Goal: Task Accomplishment & Management: Complete application form

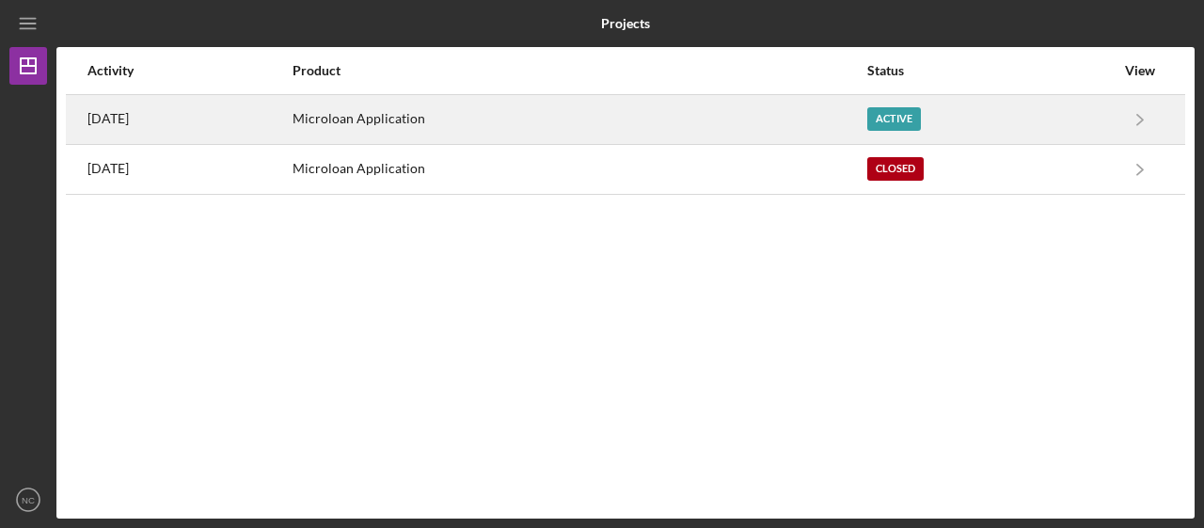
click at [623, 123] on div "Microloan Application" at bounding box center [578, 119] width 573 height 47
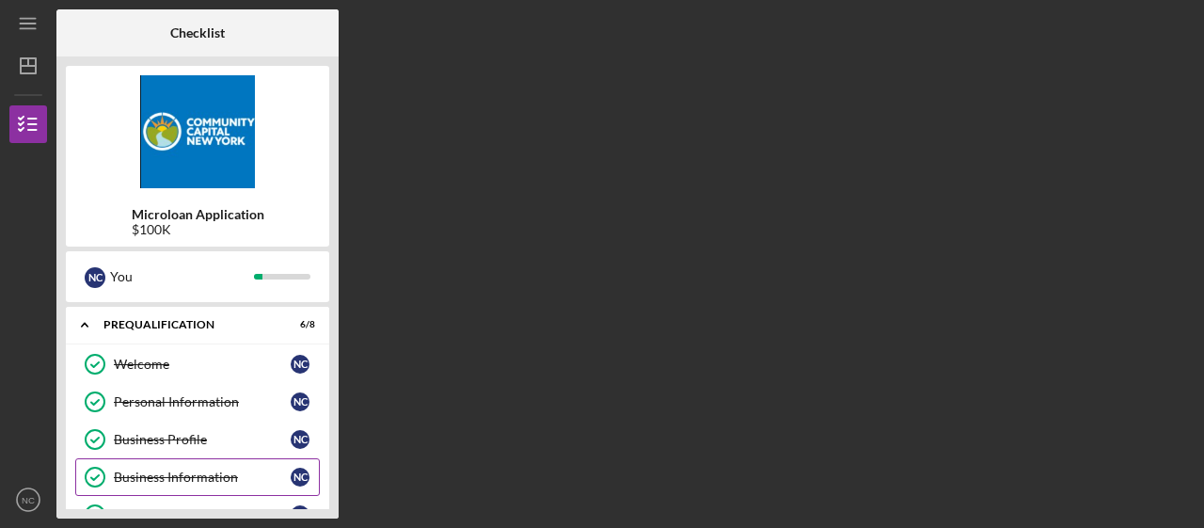
click at [229, 492] on link "Business Information Business Information N C" at bounding box center [197, 477] width 244 height 38
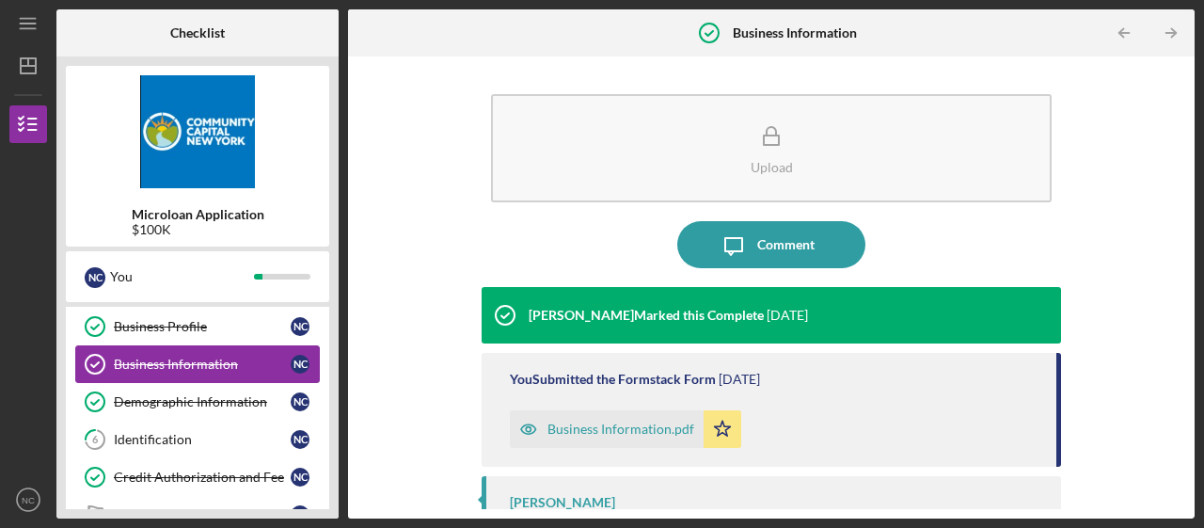
scroll to position [150, 0]
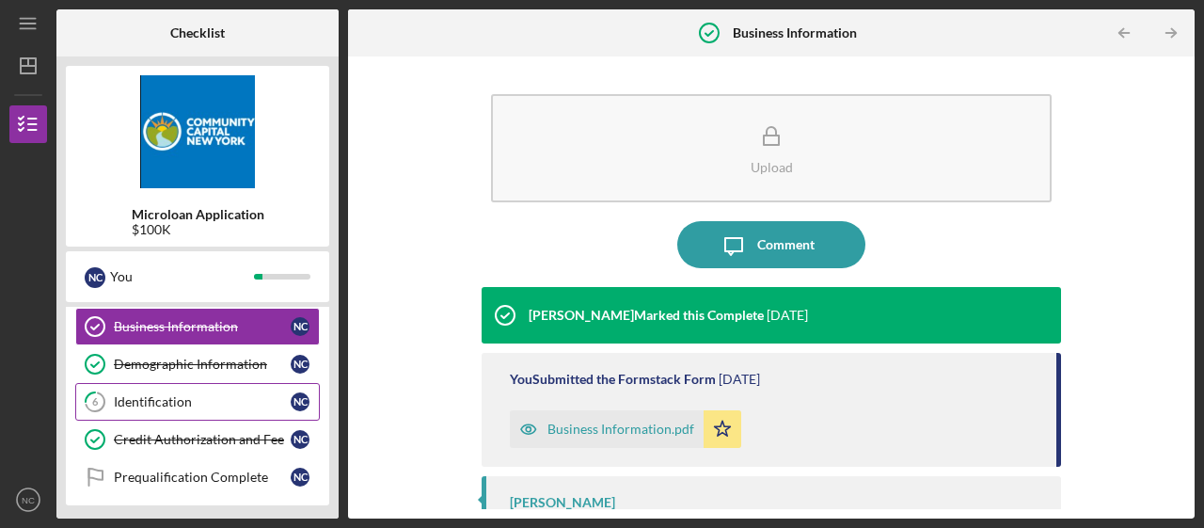
click at [219, 399] on div "Identification" at bounding box center [202, 401] width 177 height 15
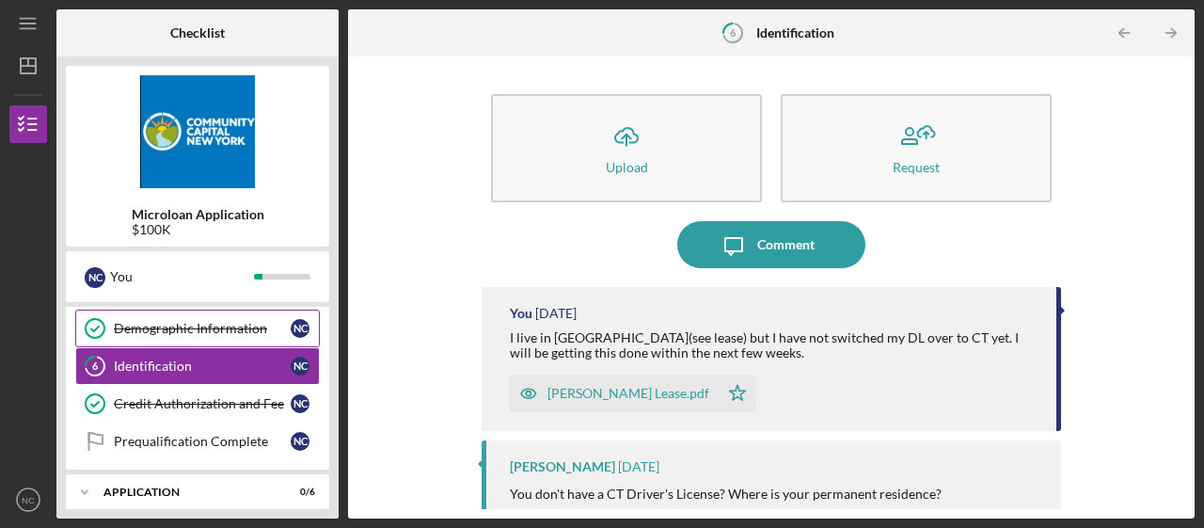
scroll to position [188, 0]
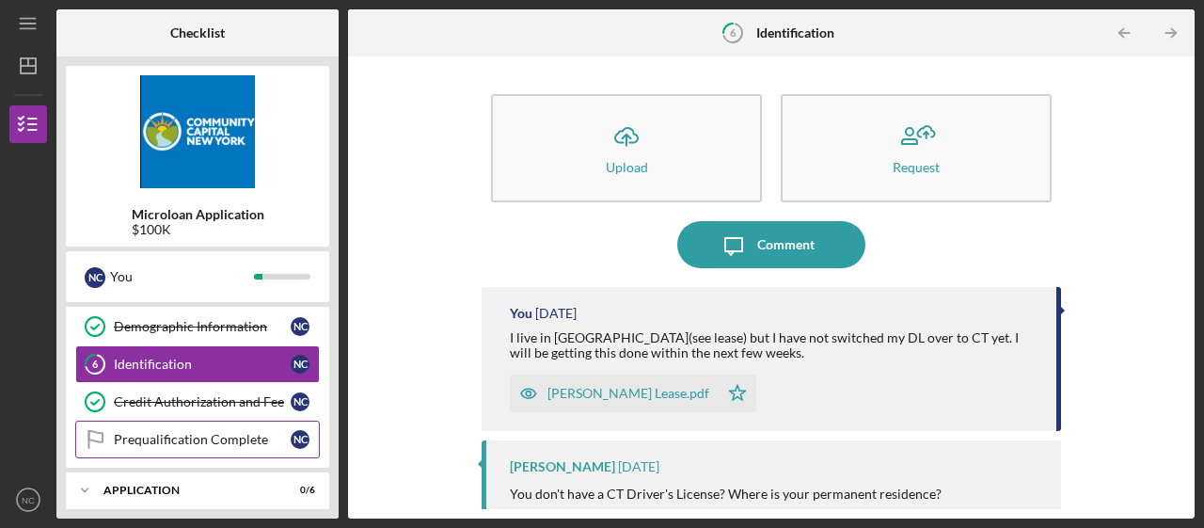
click at [211, 433] on div "Prequalification Complete" at bounding box center [202, 439] width 177 height 15
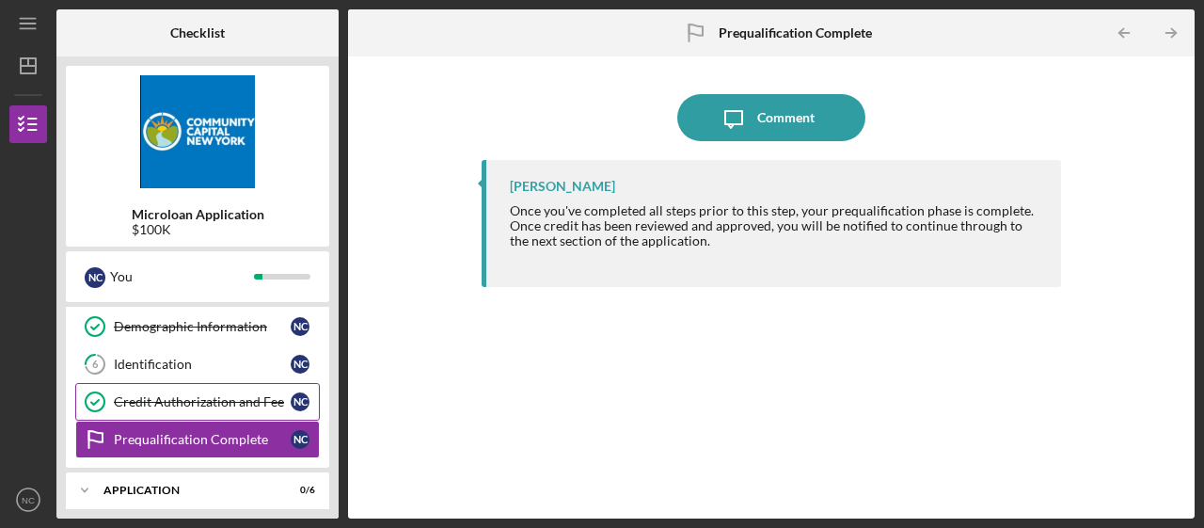
click at [213, 394] on div "Credit Authorization and Fee" at bounding box center [202, 401] width 177 height 15
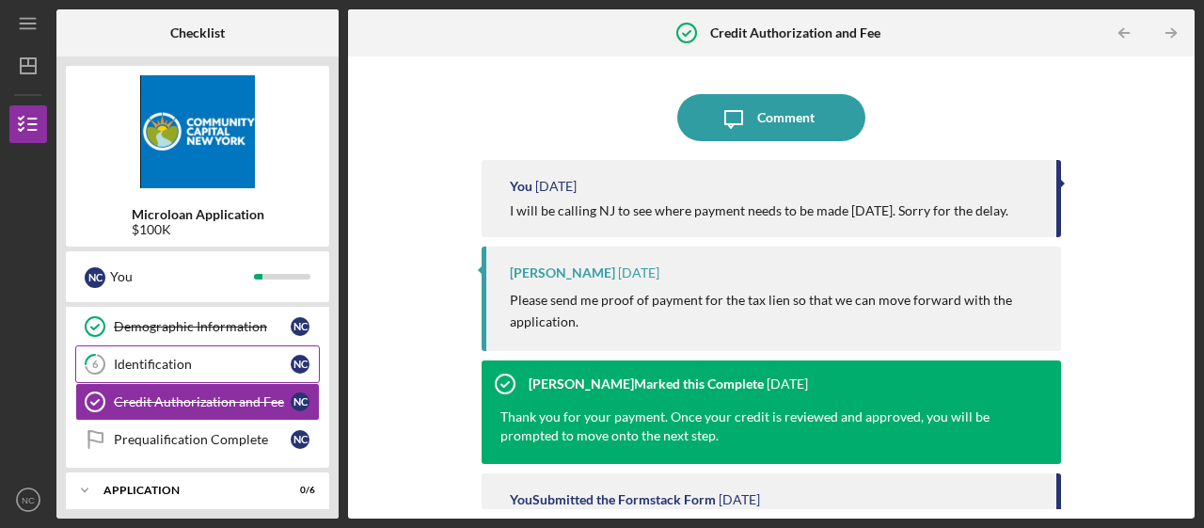
click at [219, 353] on link "6 Identification N C" at bounding box center [197, 364] width 244 height 38
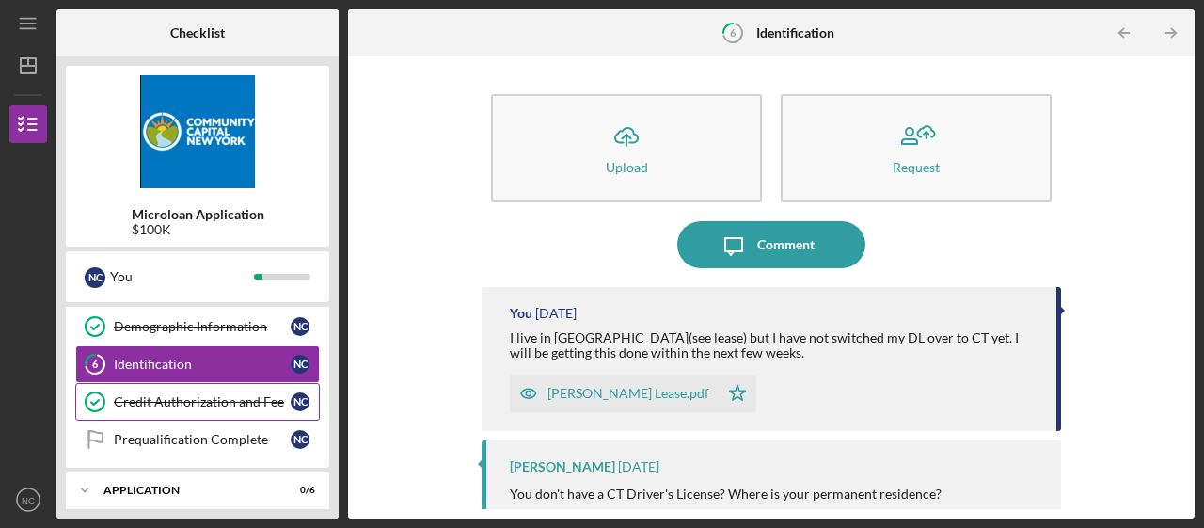
click at [213, 394] on div "Credit Authorization and Fee" at bounding box center [202, 401] width 177 height 15
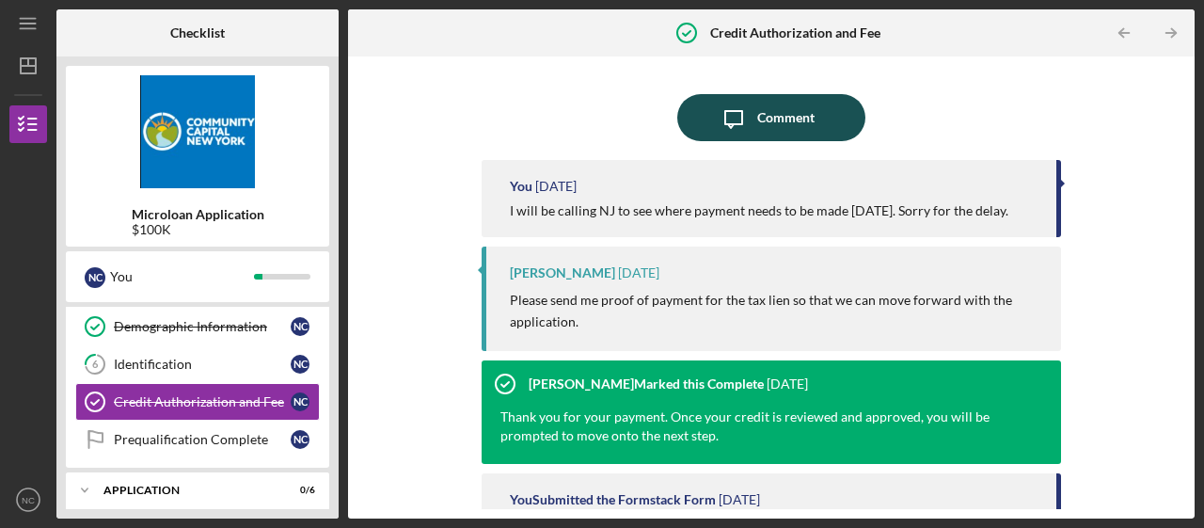
click at [751, 110] on icon "Icon/Message" at bounding box center [733, 117] width 47 height 47
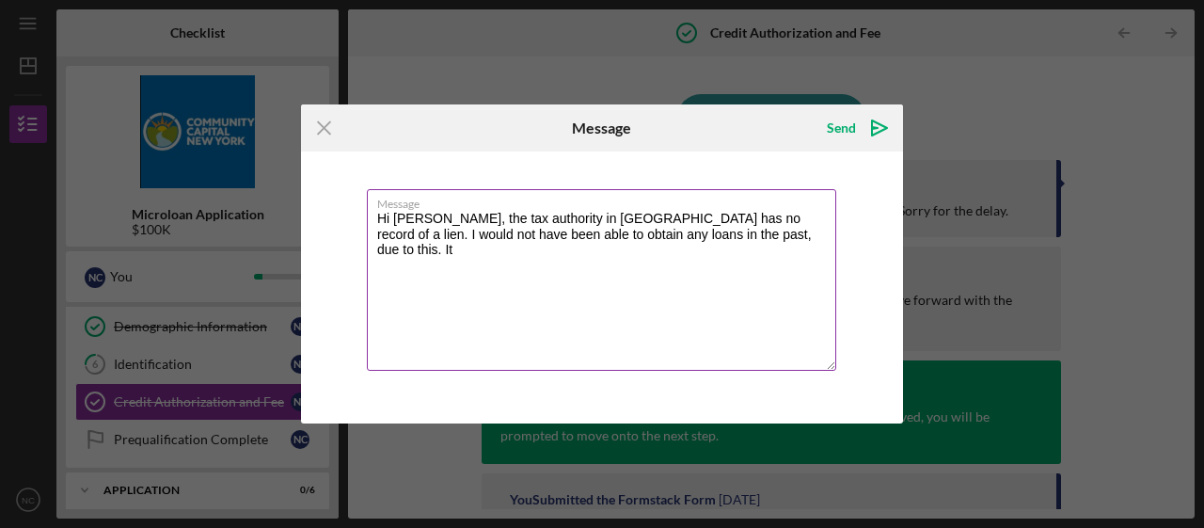
click at [702, 218] on textarea "Hi [PERSON_NAME], the tax authority in [GEOGRAPHIC_DATA] has no record of a lie…" at bounding box center [601, 279] width 469 height 181
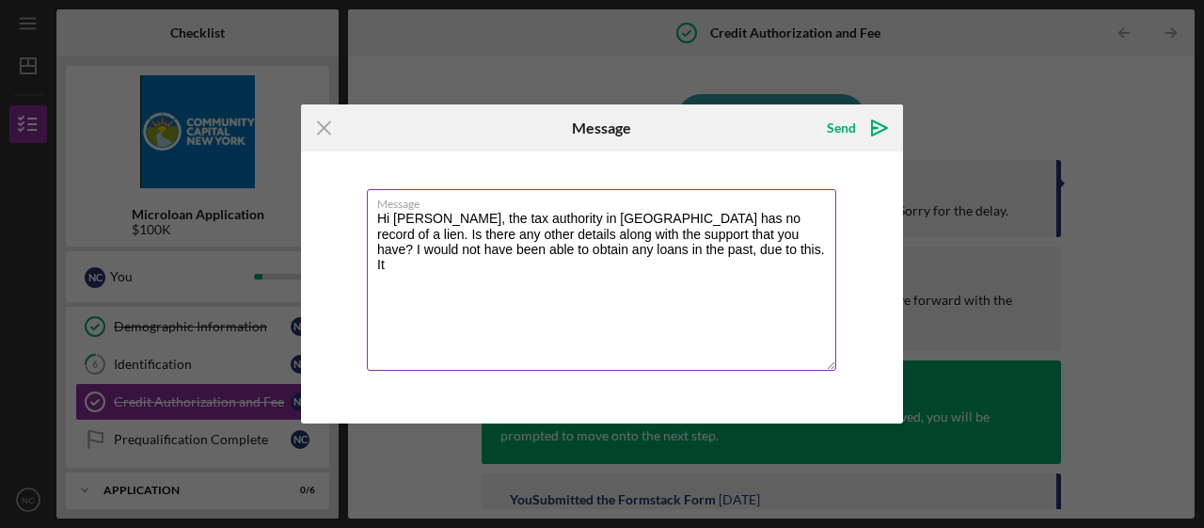
drag, startPoint x: 633, startPoint y: 247, endPoint x: 639, endPoint y: 230, distance: 18.2
click at [639, 230] on textarea "Hi [PERSON_NAME], the tax authority in [GEOGRAPHIC_DATA] has no record of a lie…" at bounding box center [601, 279] width 469 height 181
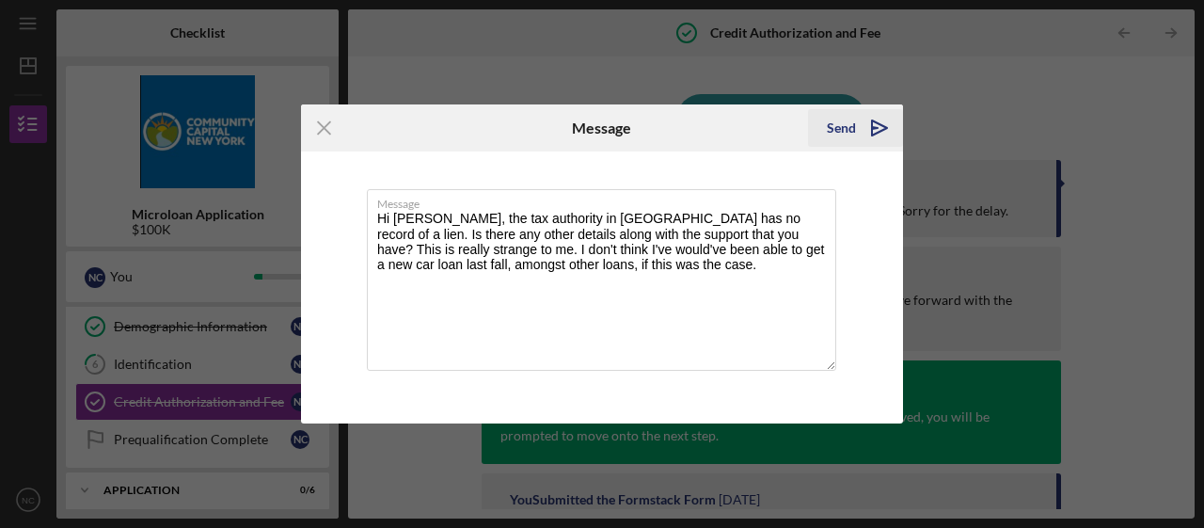
type textarea "Hi [PERSON_NAME], the tax authority in [GEOGRAPHIC_DATA] has no record of a lie…"
click at [878, 123] on icon "Icon/icon-invite-send" at bounding box center [879, 127] width 47 height 47
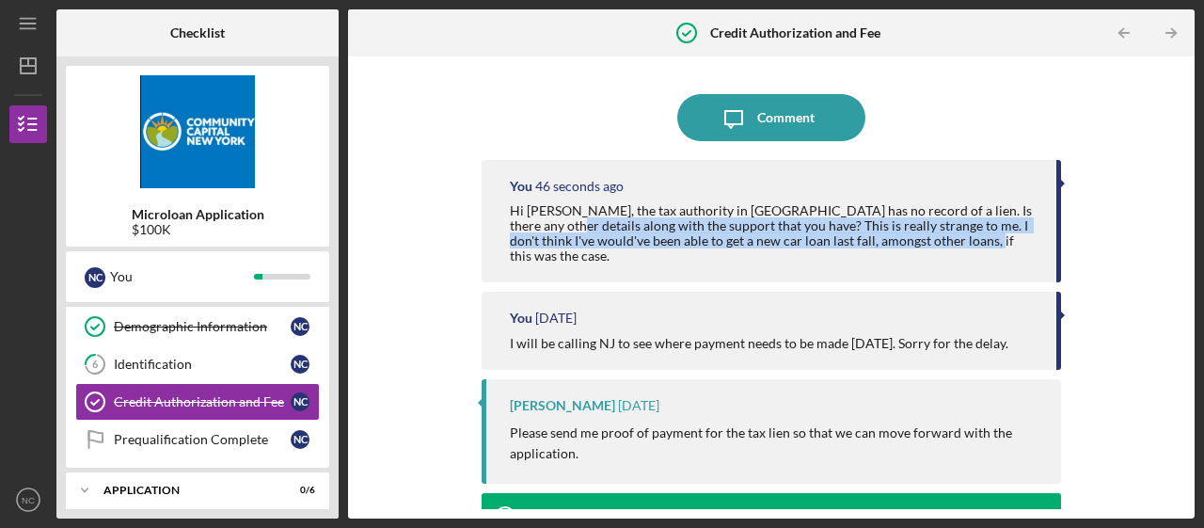
drag, startPoint x: 1177, startPoint y: 212, endPoint x: 1177, endPoint y: 248, distance: 36.7
click at [1177, 248] on div "Icon/Message Comment You 46 seconds ago Hi [PERSON_NAME], the tax authority in …" at bounding box center [771, 287] width 828 height 443
click at [1145, 208] on div "Icon/Message Comment You 47 seconds ago Hi [PERSON_NAME], the tax authority in …" at bounding box center [771, 287] width 828 height 443
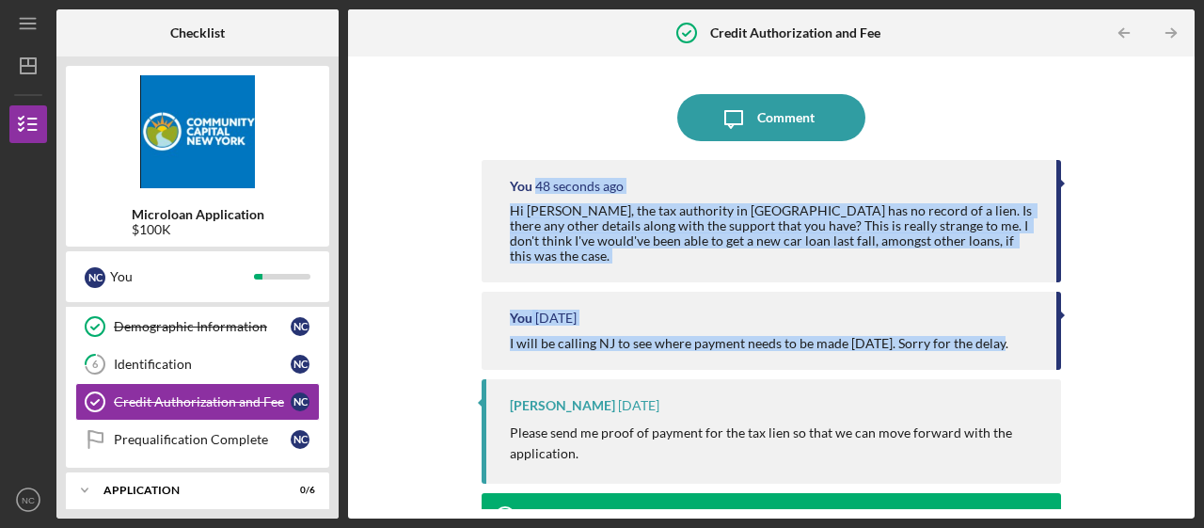
drag, startPoint x: 1187, startPoint y: 184, endPoint x: 1199, endPoint y: 339, distance: 155.6
click at [1199, 339] on div "Icon/Menu Credit Authorization and Fee Credit Authorization and Fee Checklist M…" at bounding box center [602, 264] width 1204 height 528
click at [1152, 311] on div "Icon/Message Comment You 48 seconds ago Hi [PERSON_NAME], the tax authority in …" at bounding box center [771, 287] width 828 height 443
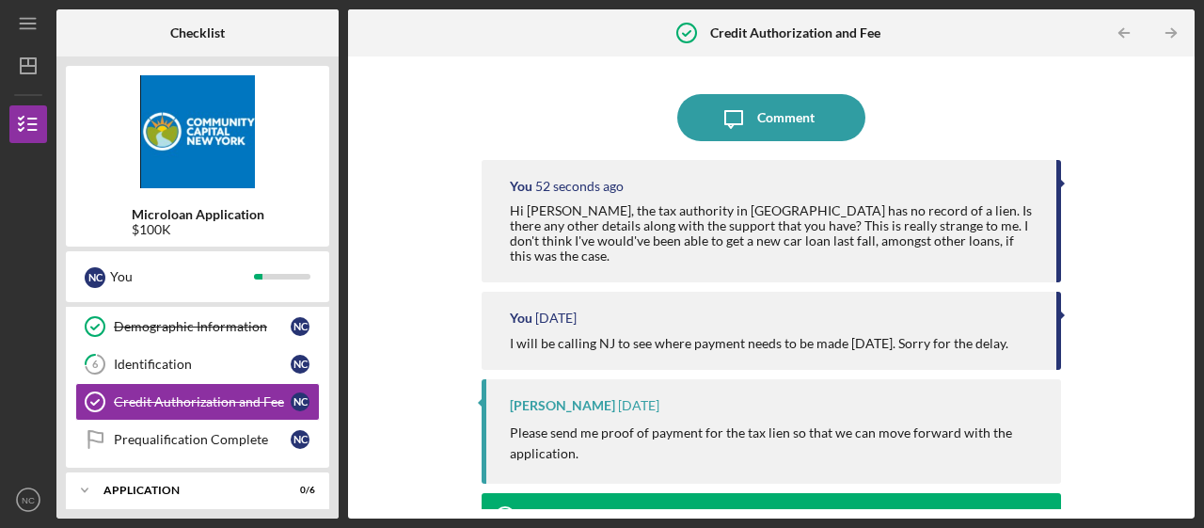
click at [1085, 118] on div "Icon/Message Comment You 52 seconds ago Hi [PERSON_NAME], the tax authority in …" at bounding box center [771, 287] width 828 height 443
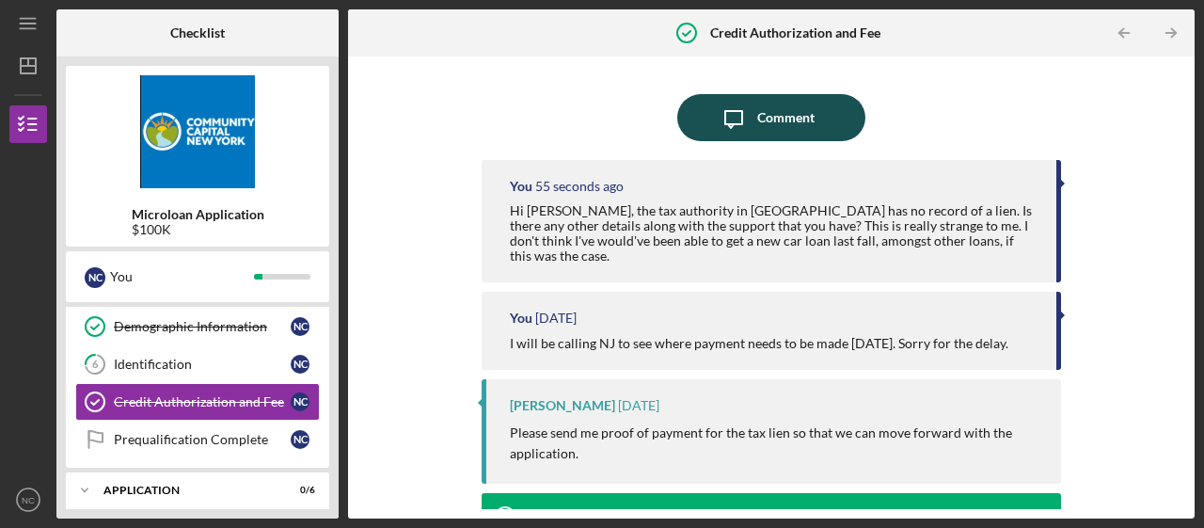
click at [757, 119] on div "Comment" at bounding box center [785, 117] width 57 height 47
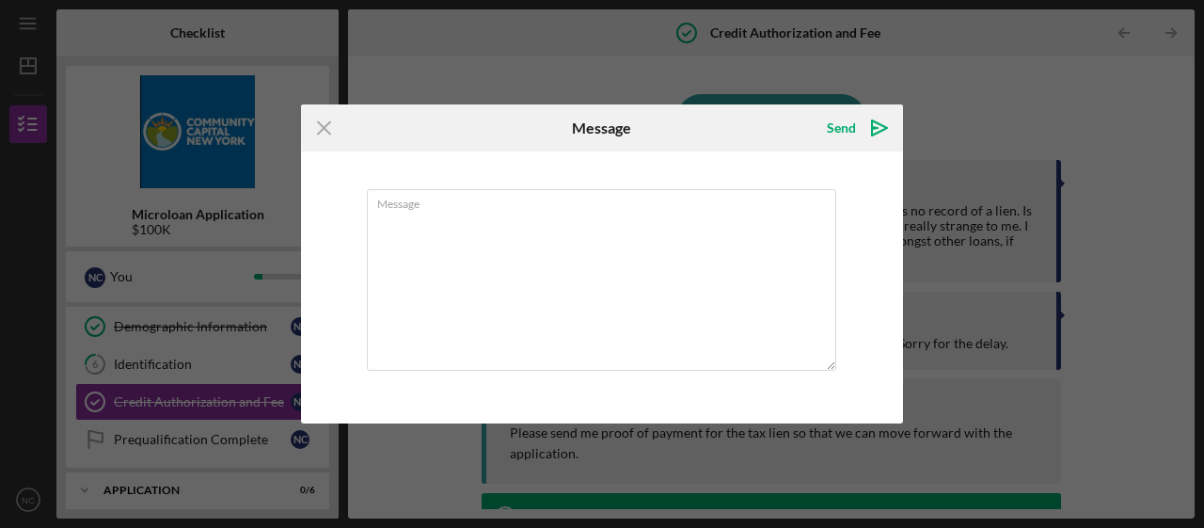
click at [323, 129] on icon "Icon/Menu Close" at bounding box center [324, 127] width 47 height 47
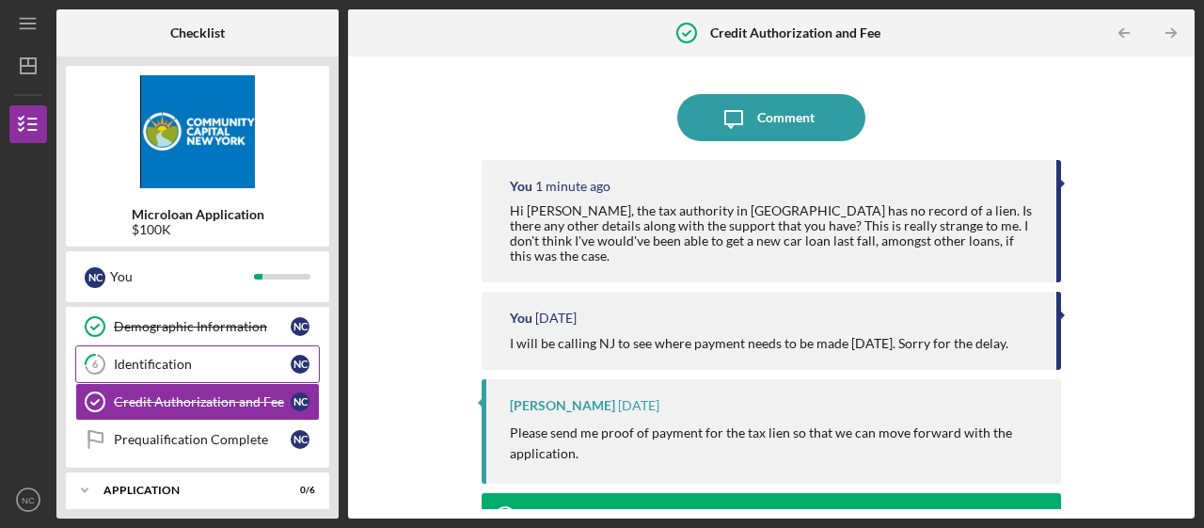
click at [173, 350] on link "6 Identification N C" at bounding box center [197, 364] width 244 height 38
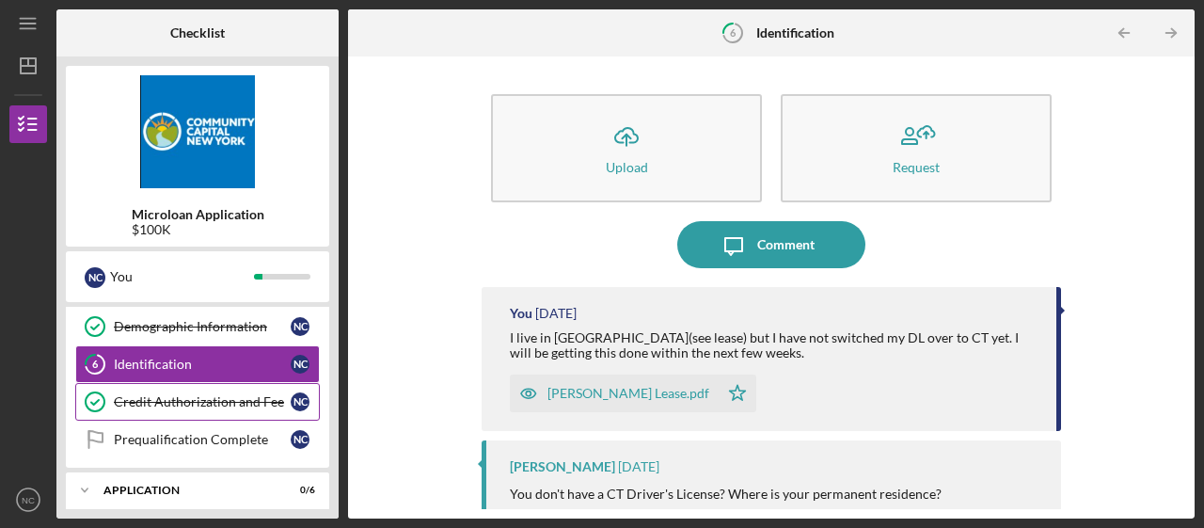
click at [180, 398] on div "Credit Authorization and Fee" at bounding box center [202, 401] width 177 height 15
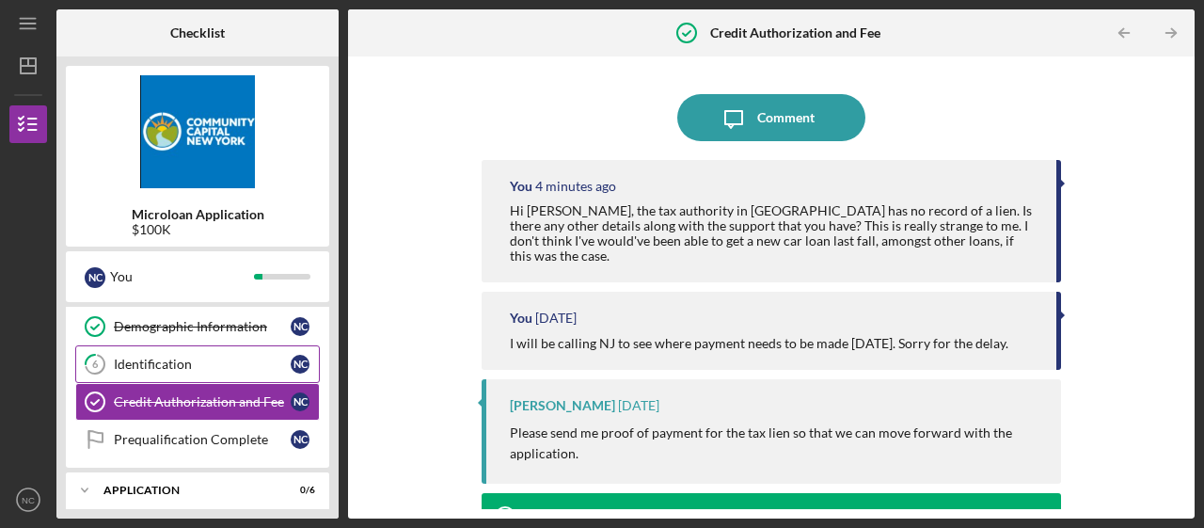
click at [186, 361] on div "Identification" at bounding box center [202, 363] width 177 height 15
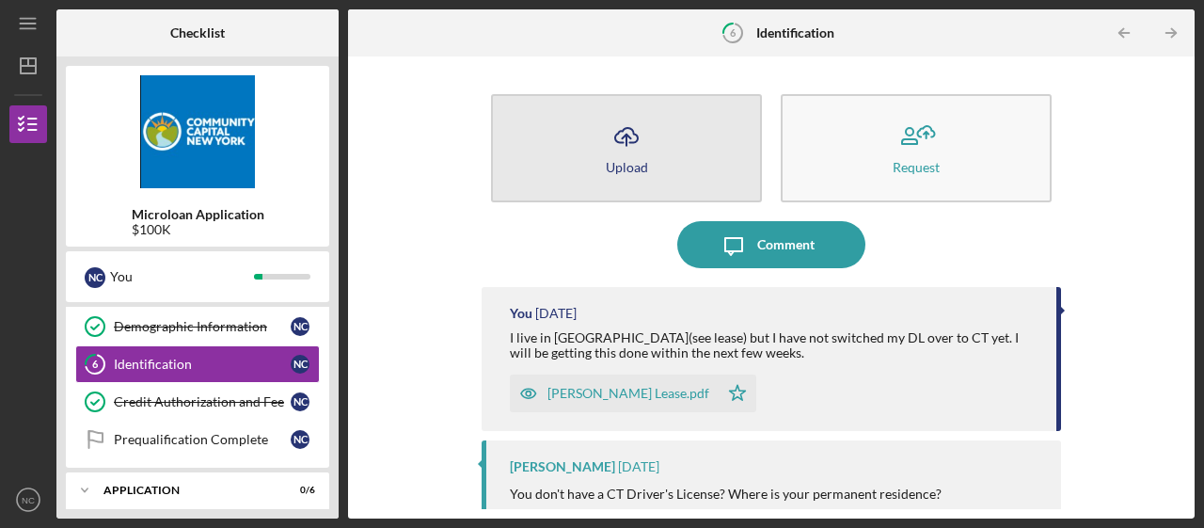
click at [614, 163] on div "Upload" at bounding box center [627, 167] width 42 height 14
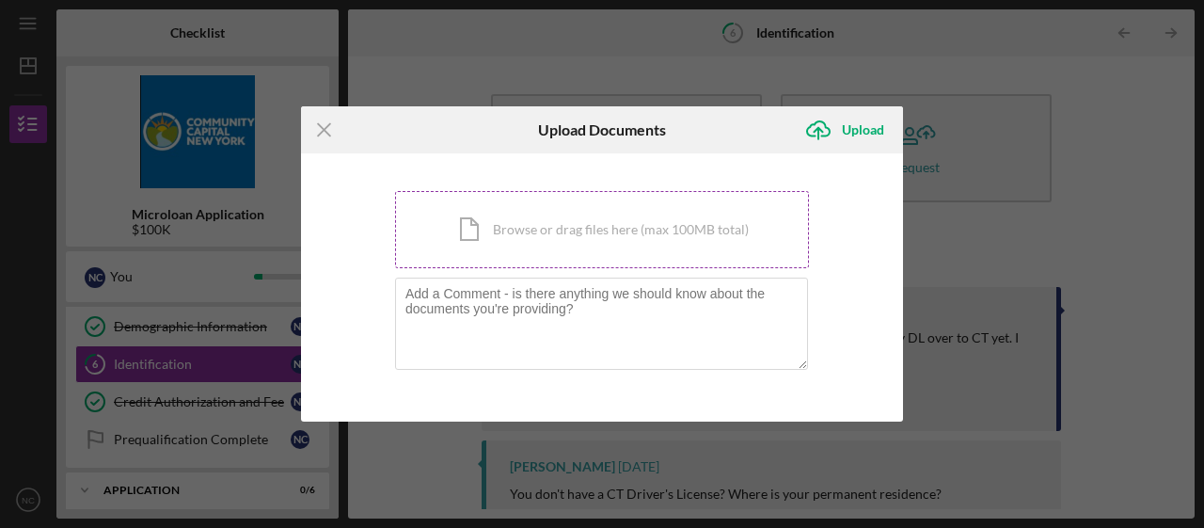
click at [528, 230] on div "Icon/Document Browse or drag files here (max 100MB total) Tap to choose files o…" at bounding box center [602, 229] width 414 height 77
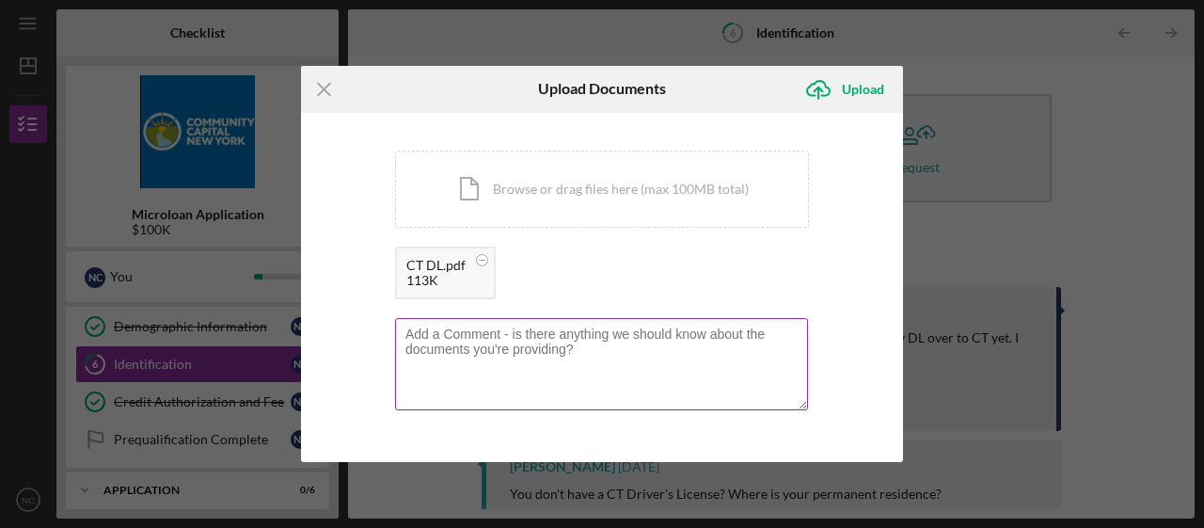
click at [522, 335] on textarea at bounding box center [601, 364] width 413 height 92
click at [457, 332] on textarea "I will recieve the physical license [DATE]." at bounding box center [601, 364] width 413 height 92
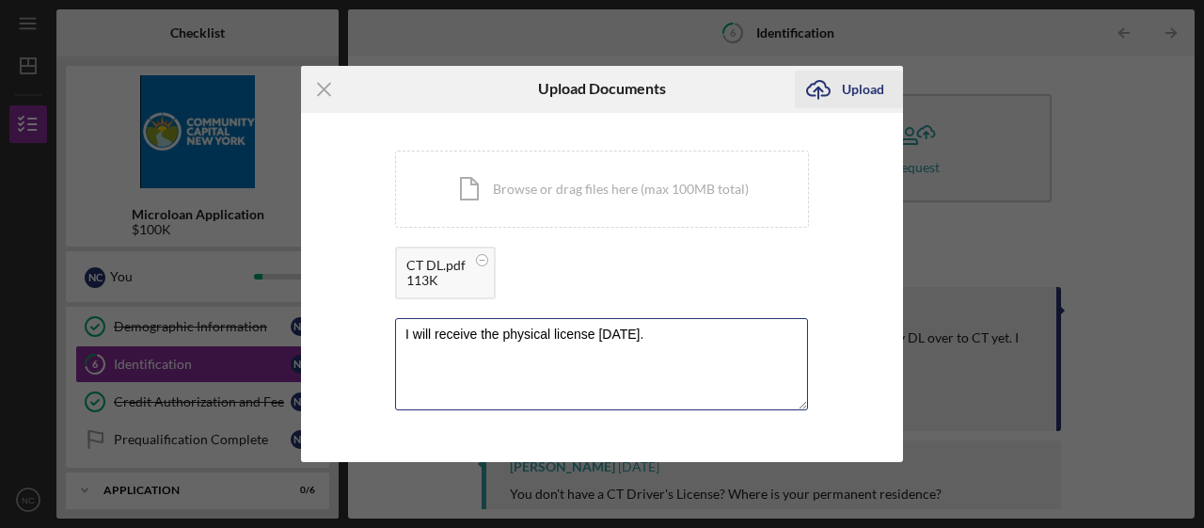
type textarea "I will receive the physical license [DATE]."
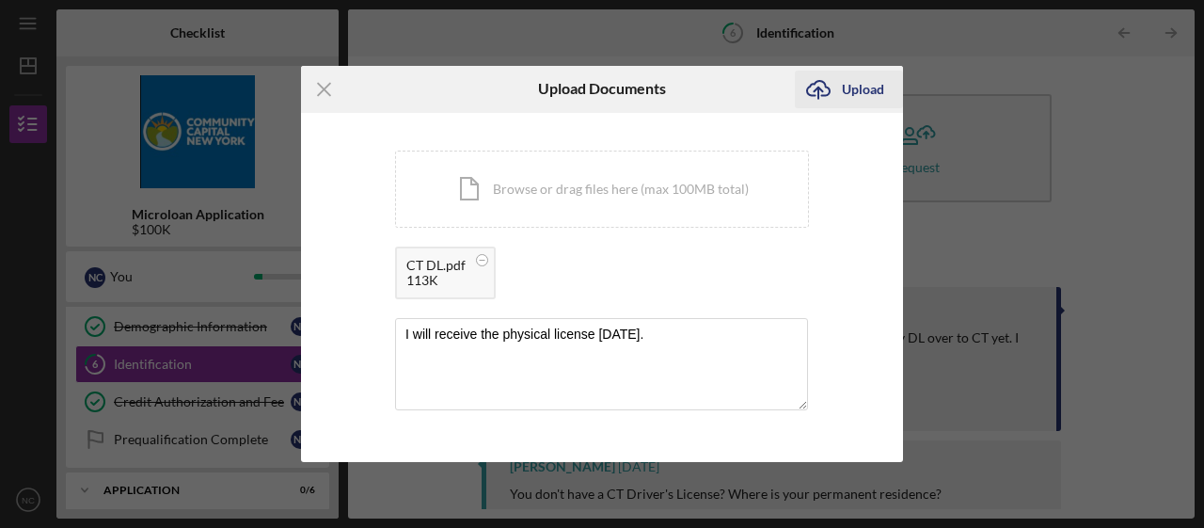
click at [835, 87] on icon "Icon/Upload" at bounding box center [818, 89] width 47 height 47
